Goal: Task Accomplishment & Management: Use online tool/utility

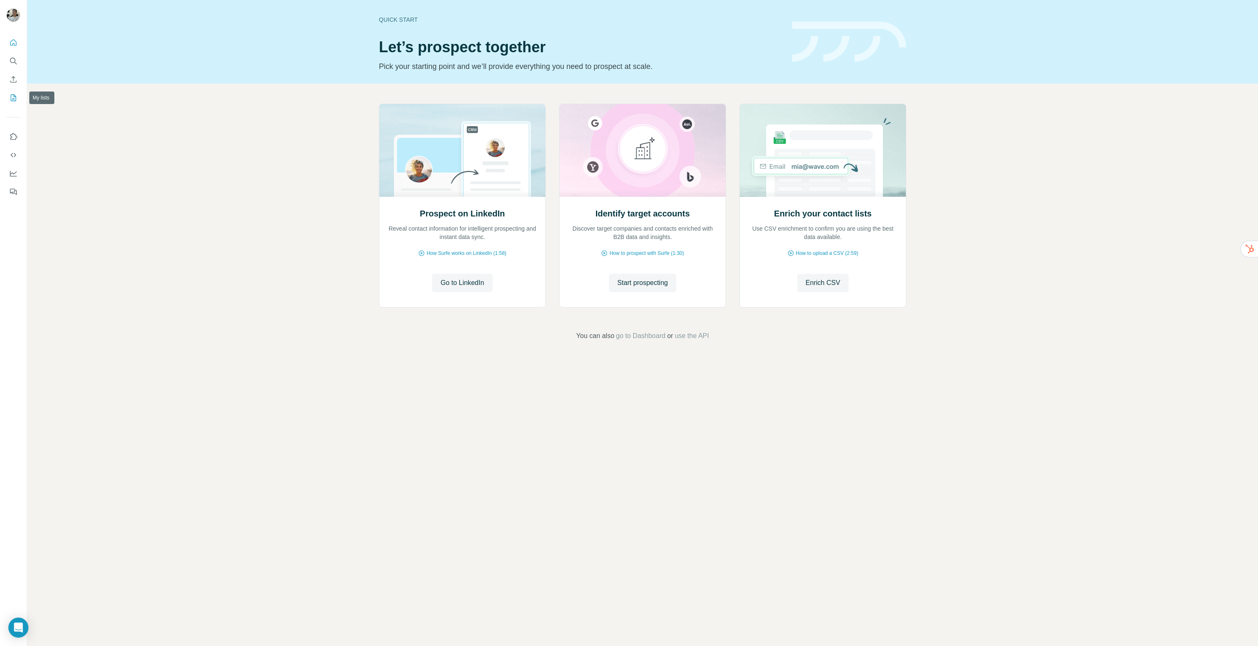
click at [11, 99] on icon "My lists" at bounding box center [13, 98] width 8 height 8
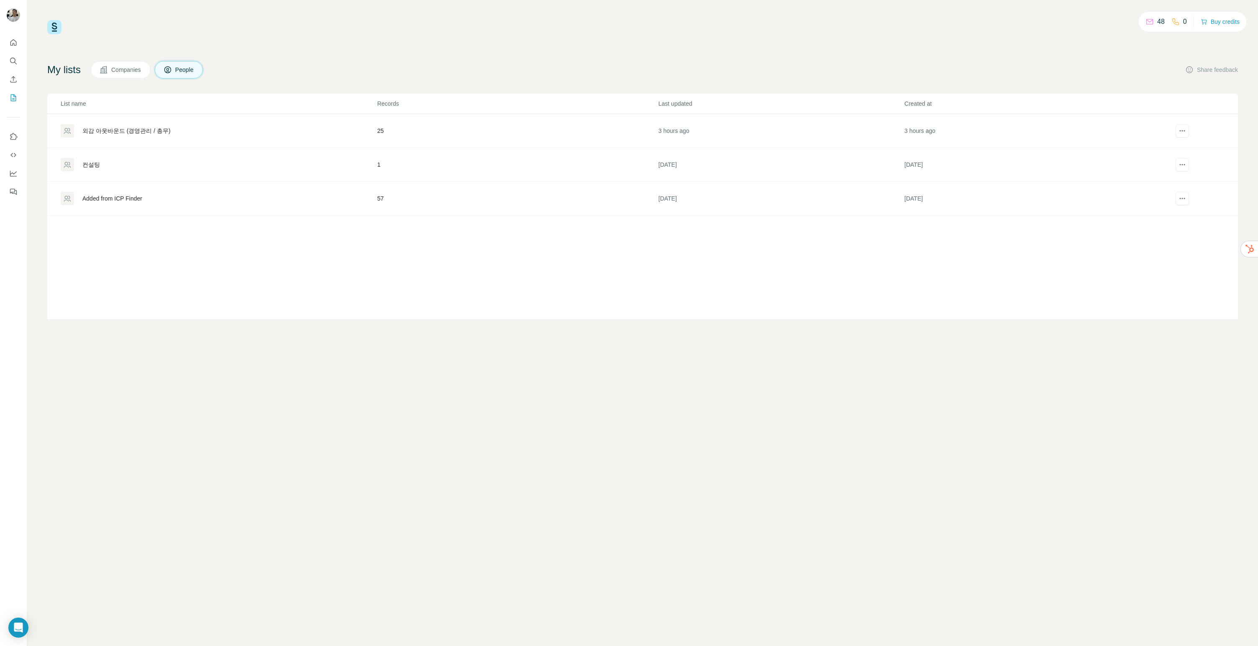
click at [92, 130] on div "외감 아웃바운드 (경영관리 / 총무)" at bounding box center [126, 131] width 88 height 8
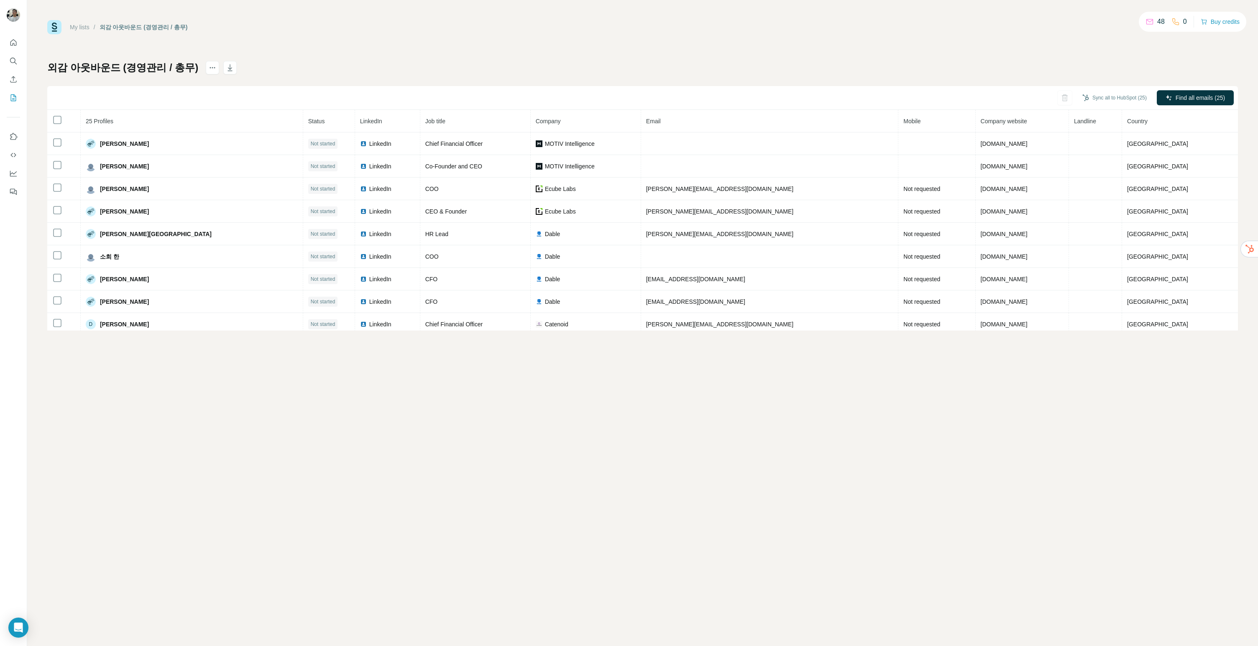
click at [236, 416] on div "My lists / 외감 아웃바운드 (경영관리 / 총무) 48 0 Buy credits 외감 아웃바운드 (경영관리 / 총무) Sync all …" at bounding box center [642, 323] width 1231 height 646
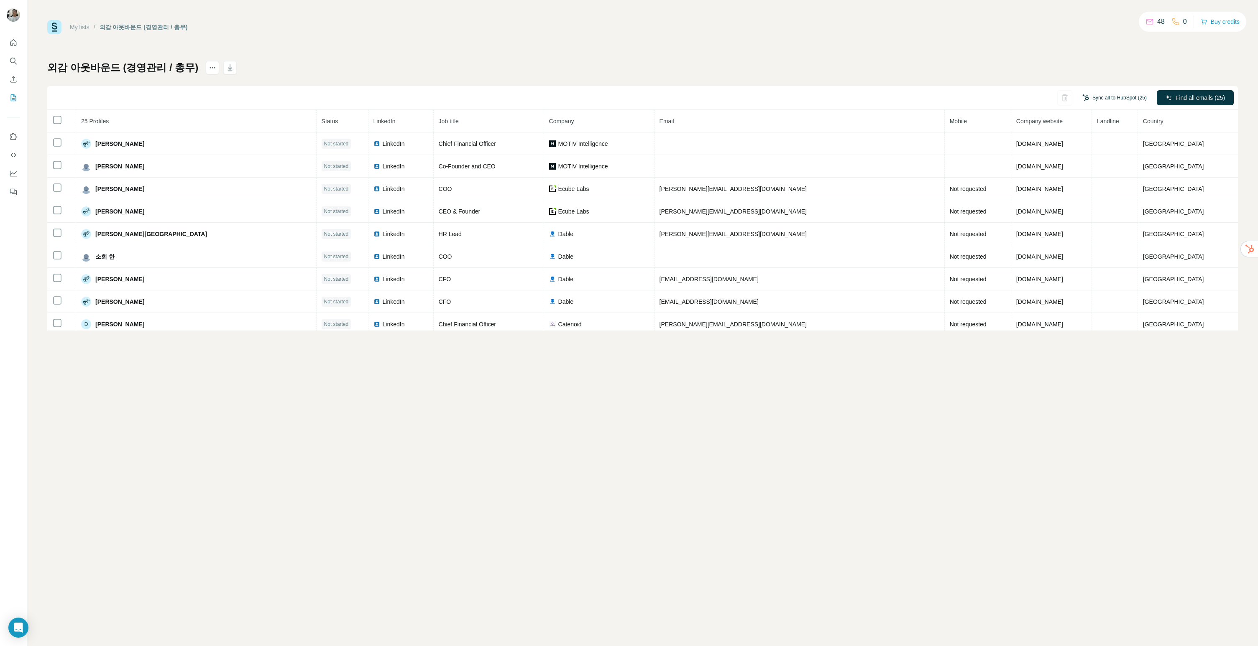
click at [1120, 99] on button "Sync all to HubSpot (25)" at bounding box center [1114, 98] width 76 height 13
click at [1083, 173] on span "Profiles that already exist in your CRM will be automatically updated." at bounding box center [1108, 180] width 74 height 23
click at [1098, 210] on button "Sync all to HubSpot" at bounding box center [1102, 210] width 93 height 17
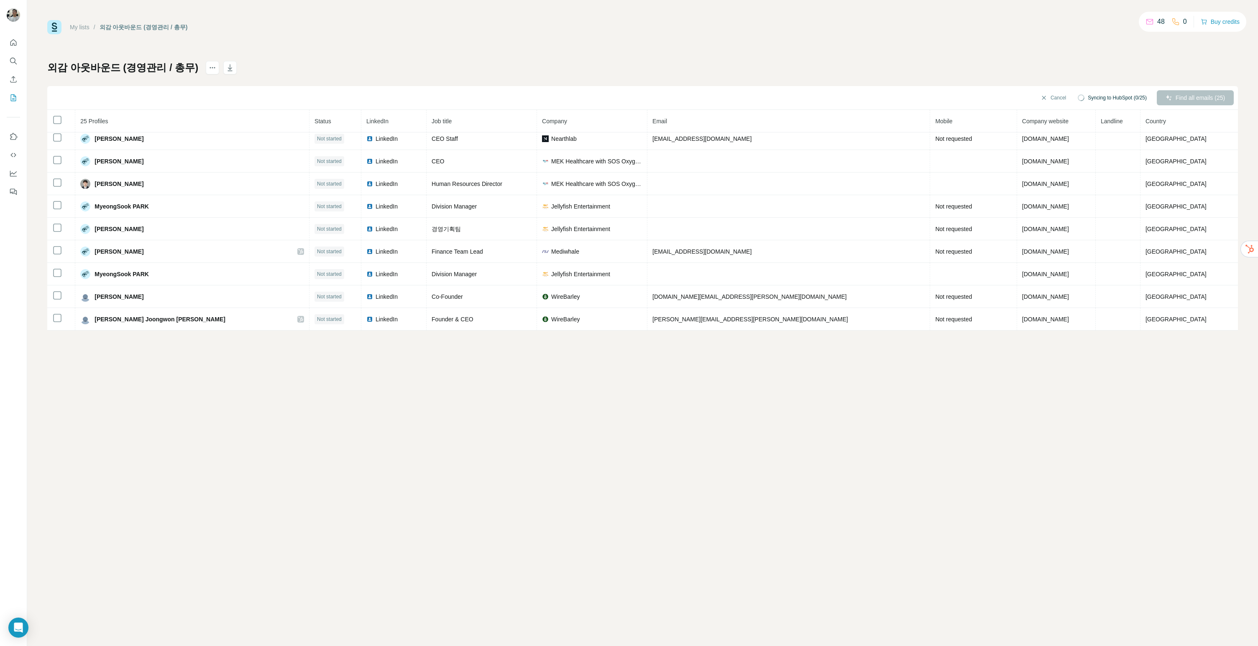
scroll to position [118, 0]
